Goal: Navigation & Orientation: Find specific page/section

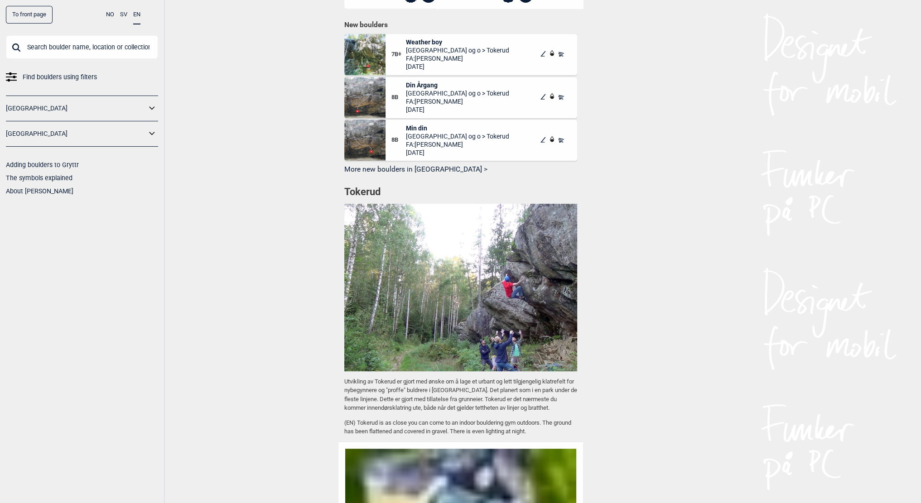
scroll to position [498, 0]
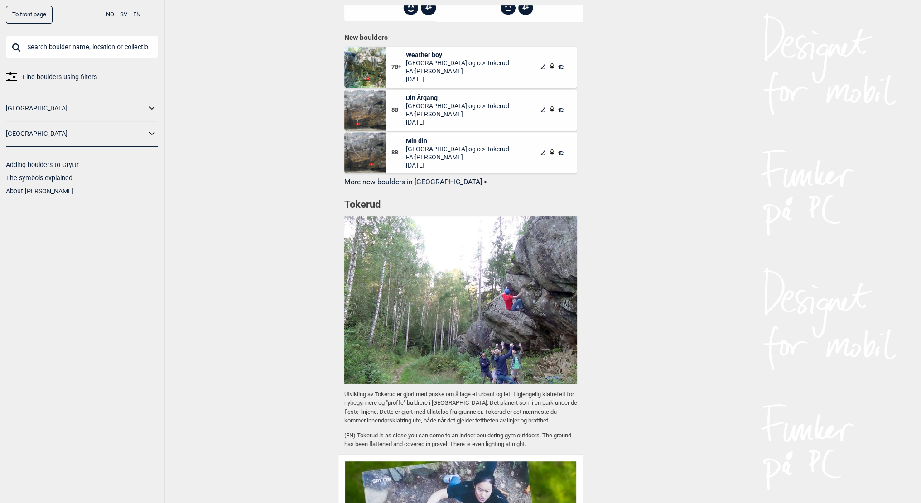
click at [364, 212] on h1 "Tokerud" at bounding box center [460, 205] width 233 height 14
click at [408, 189] on button "More new boulders in [GEOGRAPHIC_DATA] >" at bounding box center [460, 182] width 233 height 14
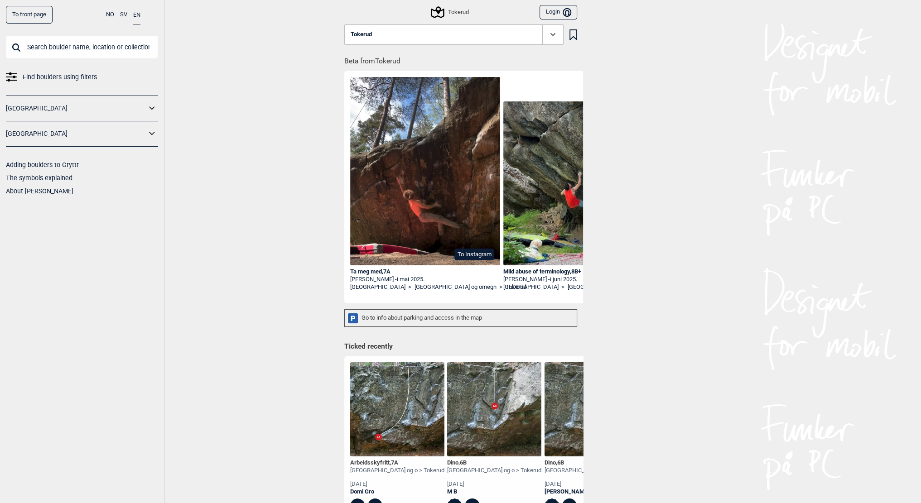
click at [460, 11] on div "Tokerud" at bounding box center [450, 12] width 36 height 11
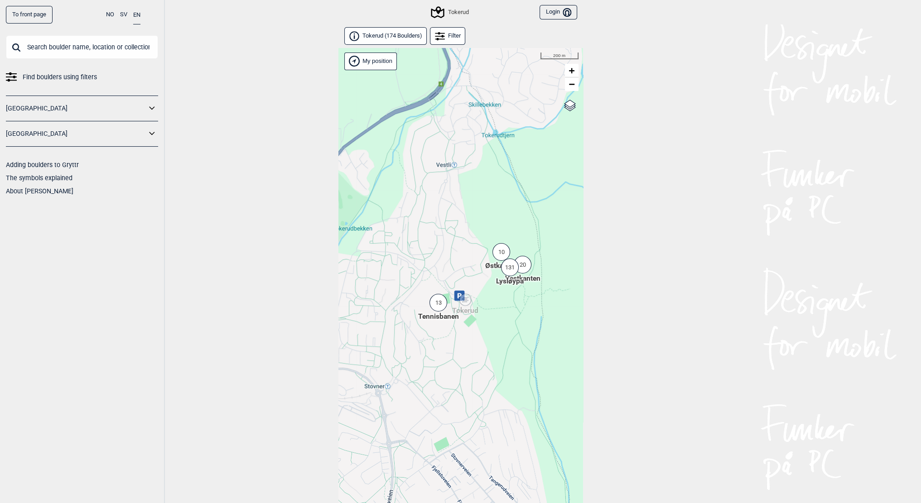
drag, startPoint x: 509, startPoint y: 329, endPoint x: 516, endPoint y: 286, distance: 44.0
click at [516, 287] on div "Hallingdal Stange [GEOGRAPHIC_DATA] syd [GEOGRAPHIC_DATA] og omegn [GEOGRAPHIC_…" at bounding box center [461, 287] width 245 height 479
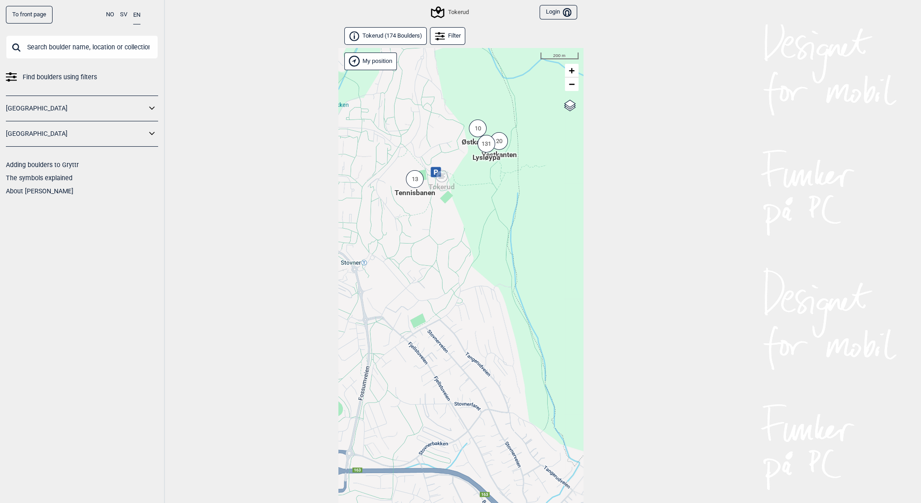
drag, startPoint x: 504, startPoint y: 218, endPoint x: 517, endPoint y: 284, distance: 67.9
click at [518, 284] on div "Hallingdal Stange [GEOGRAPHIC_DATA] syd [GEOGRAPHIC_DATA] og omegn [GEOGRAPHIC_…" at bounding box center [461, 287] width 245 height 479
